Goal: Information Seeking & Learning: Learn about a topic

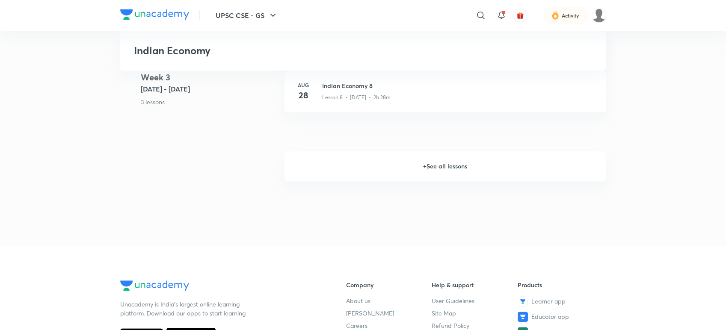
scroll to position [760, 0]
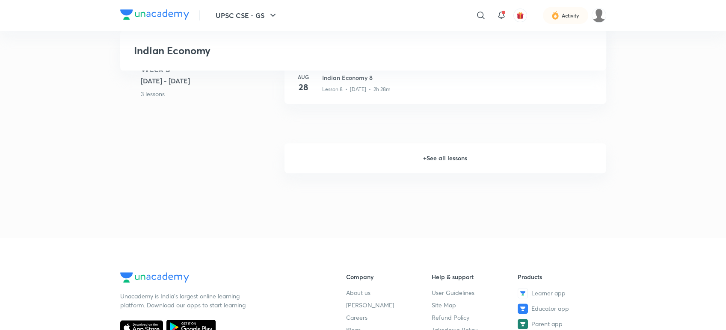
click at [477, 158] on h6 "+ See all lessons" at bounding box center [444, 158] width 321 height 30
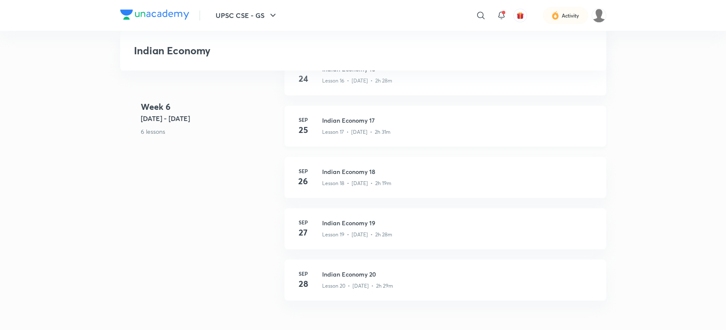
scroll to position [1425, 0]
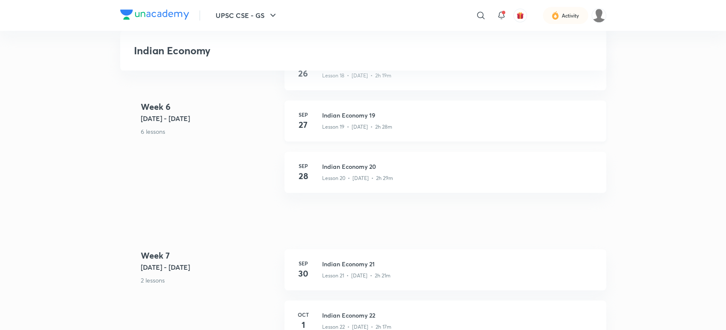
click at [407, 129] on div "Lesson 19 • [DATE] • 2h 28m" at bounding box center [459, 125] width 274 height 11
click at [428, 162] on h3 "Indian Economy 20" at bounding box center [459, 166] width 274 height 9
